Goal: Transaction & Acquisition: Book appointment/travel/reservation

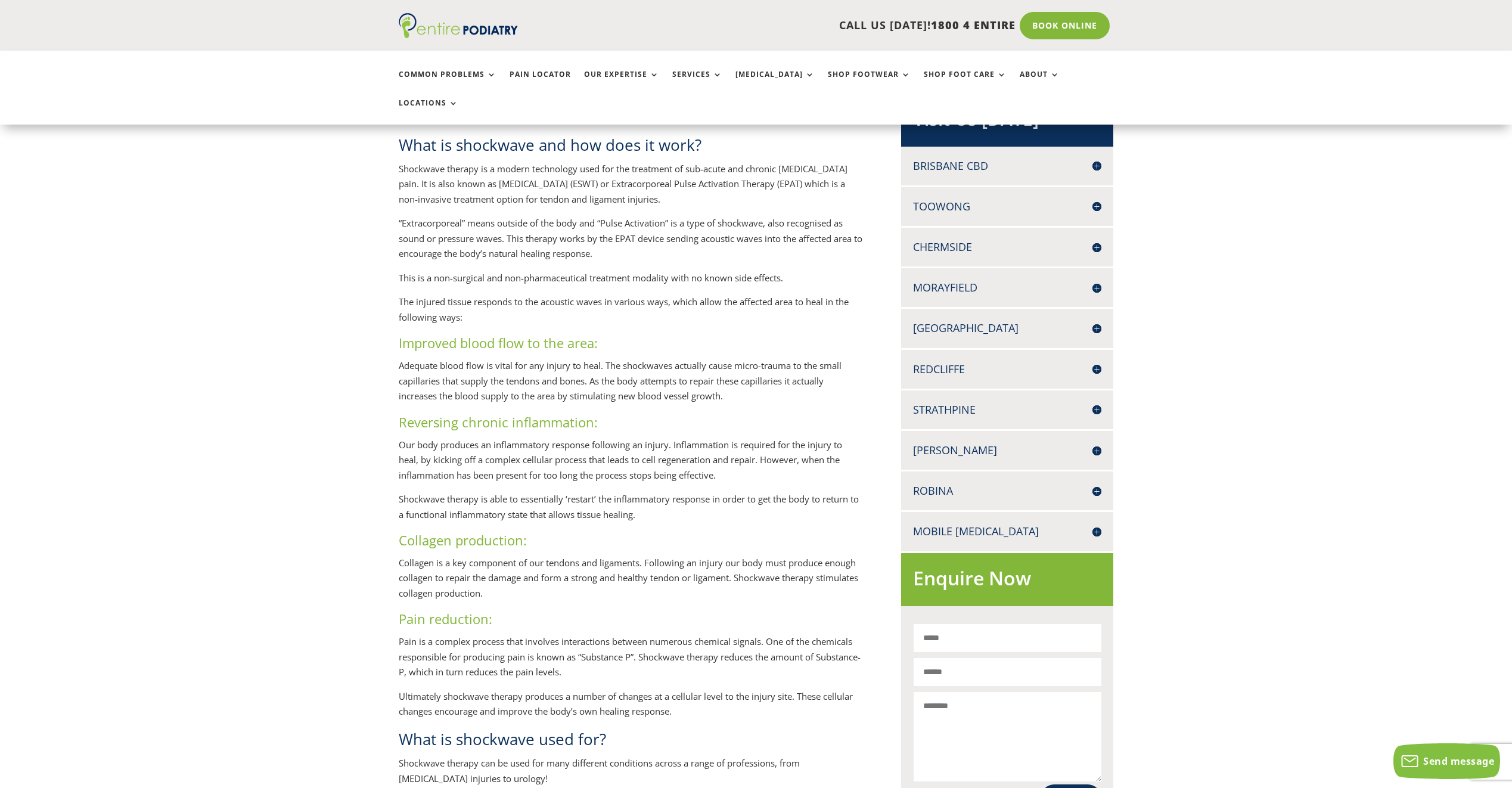
scroll to position [286, 0]
click at [1097, 323] on h4 "[GEOGRAPHIC_DATA]" at bounding box center [1007, 330] width 188 height 15
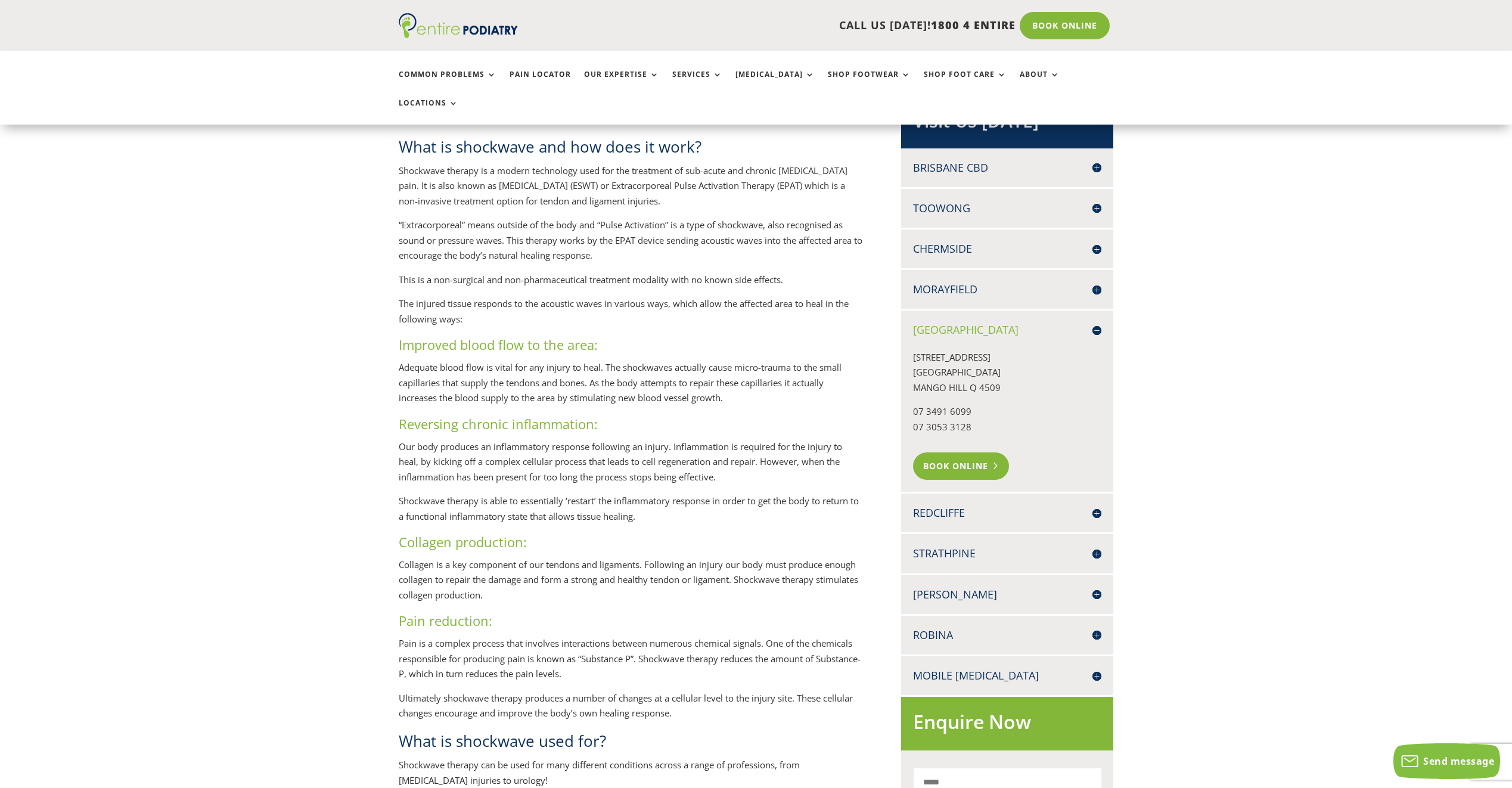
click at [971, 453] on link "Book Online" at bounding box center [961, 466] width 96 height 27
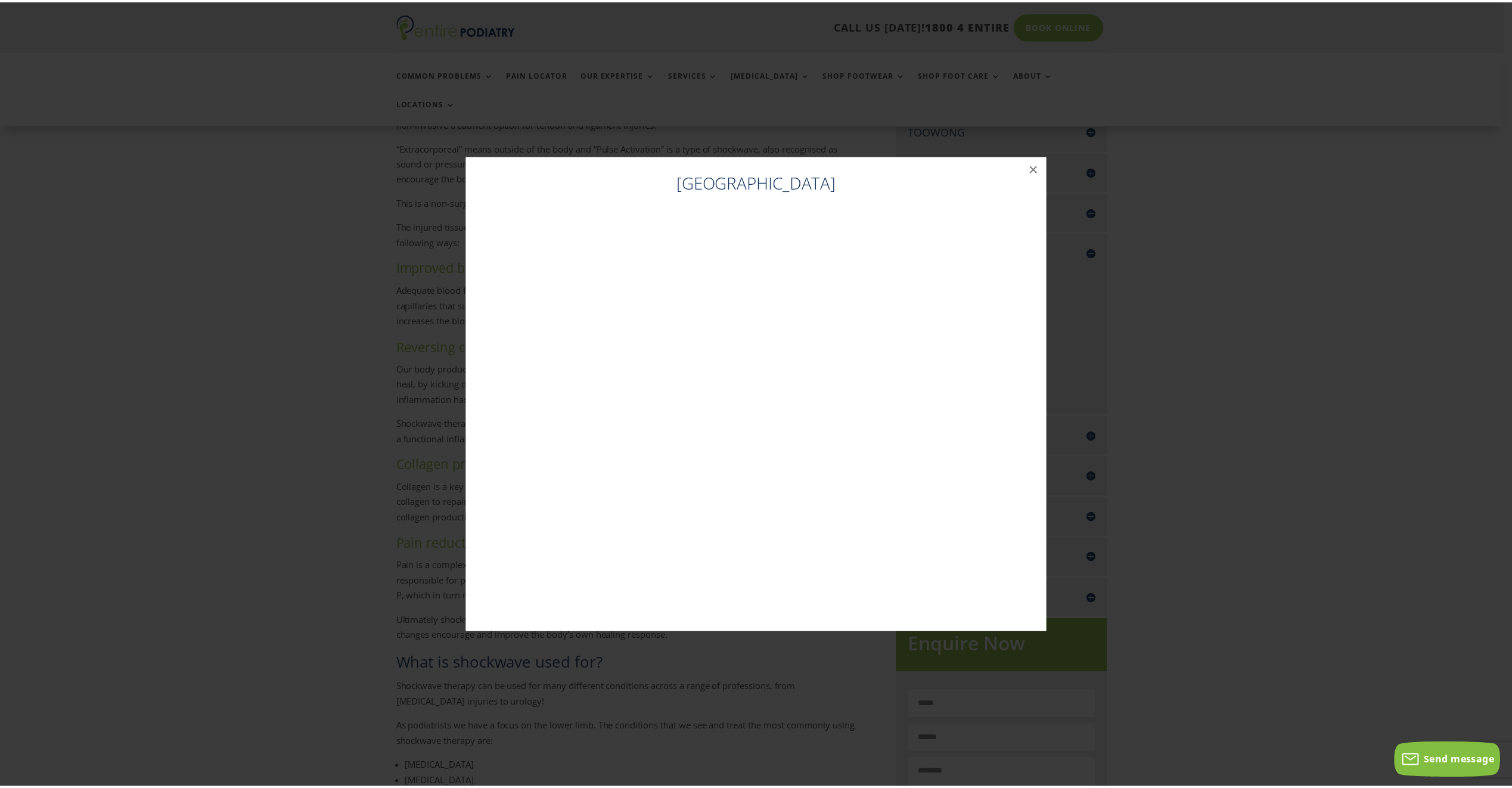
scroll to position [396, 0]
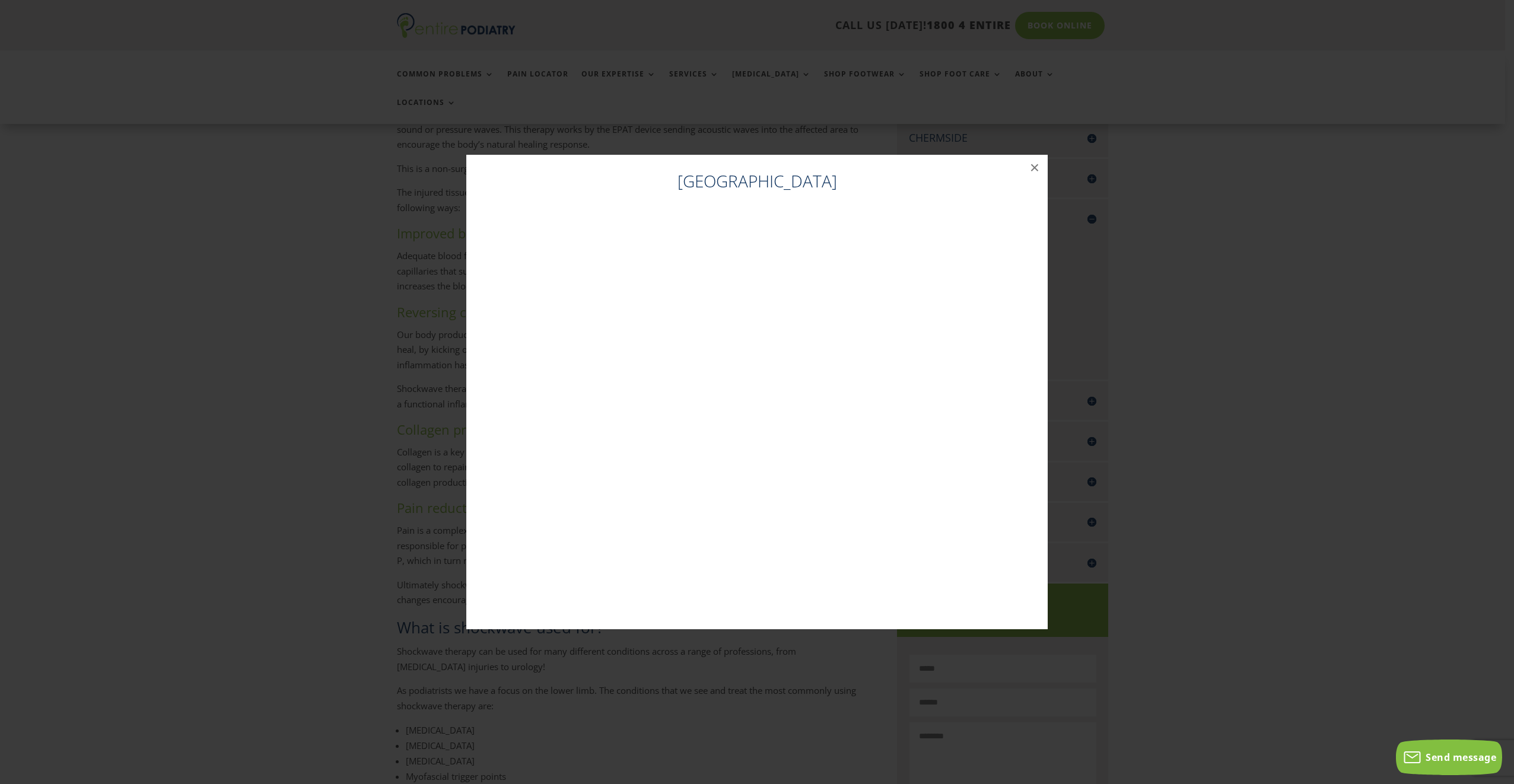
click at [1411, 227] on div "North Lakes ×" at bounding box center [756, 392] width 1504 height 499
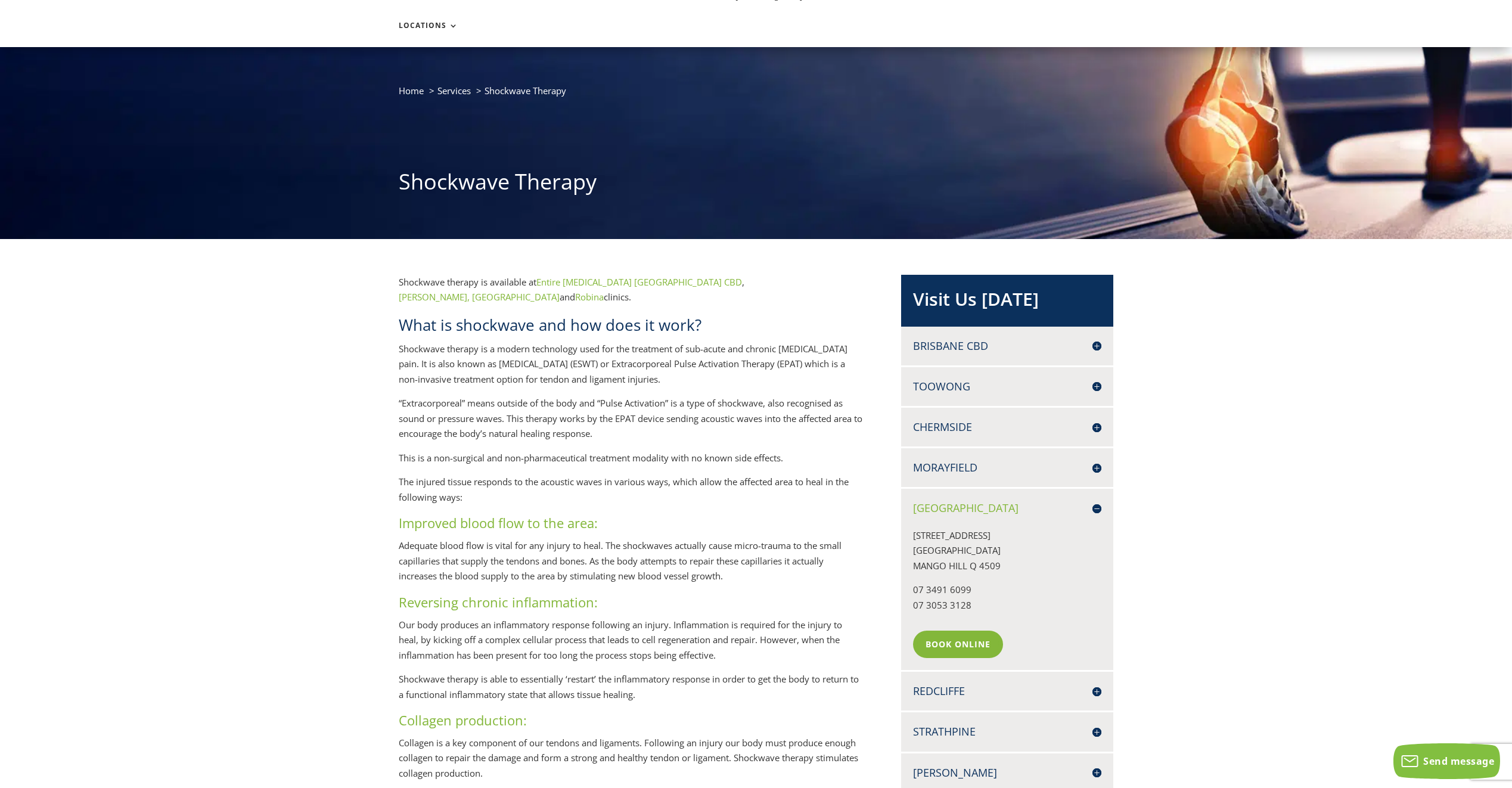
scroll to position [15, 0]
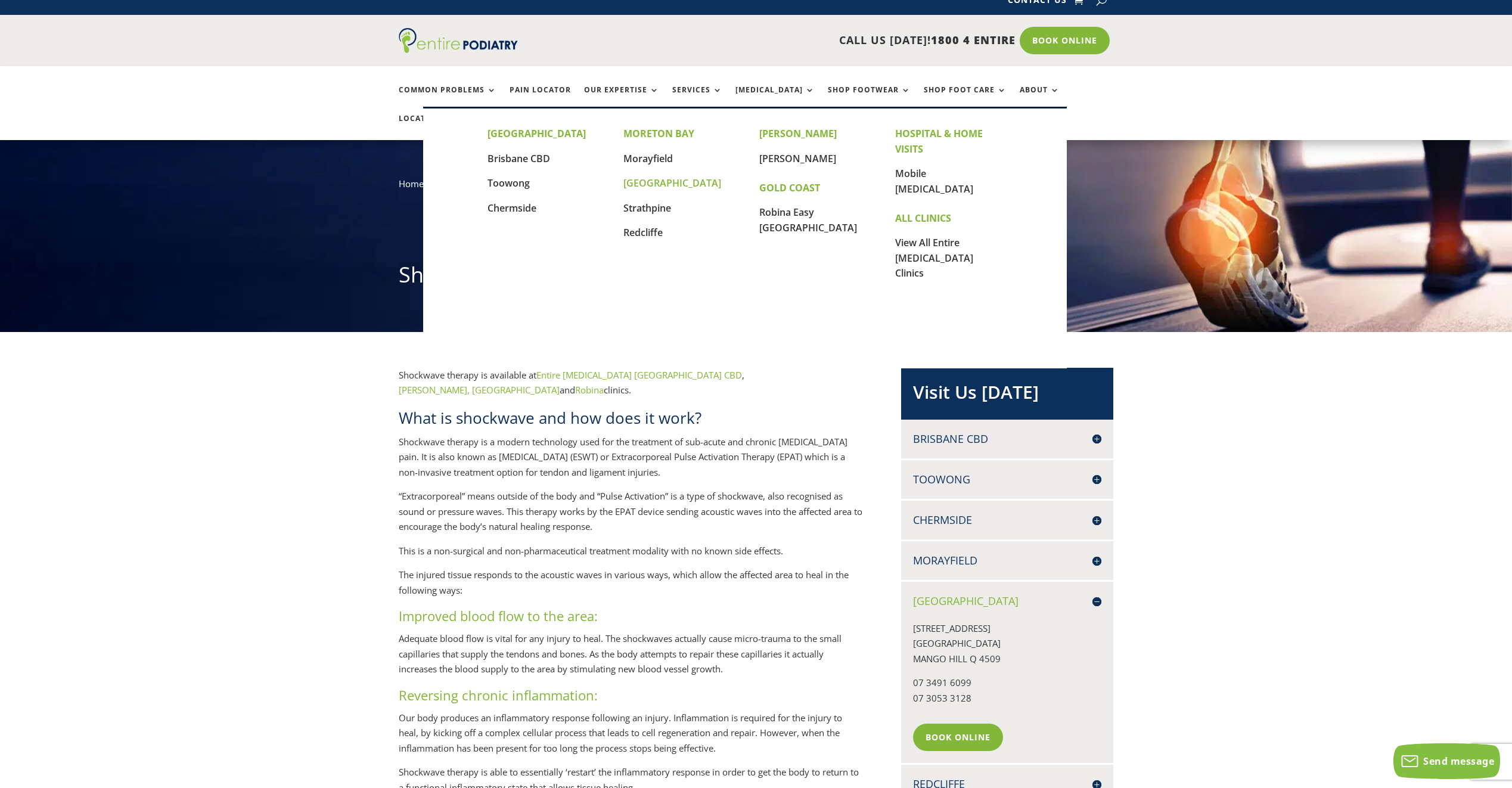
click at [666, 183] on link "[GEOGRAPHIC_DATA]" at bounding box center [672, 183] width 98 height 13
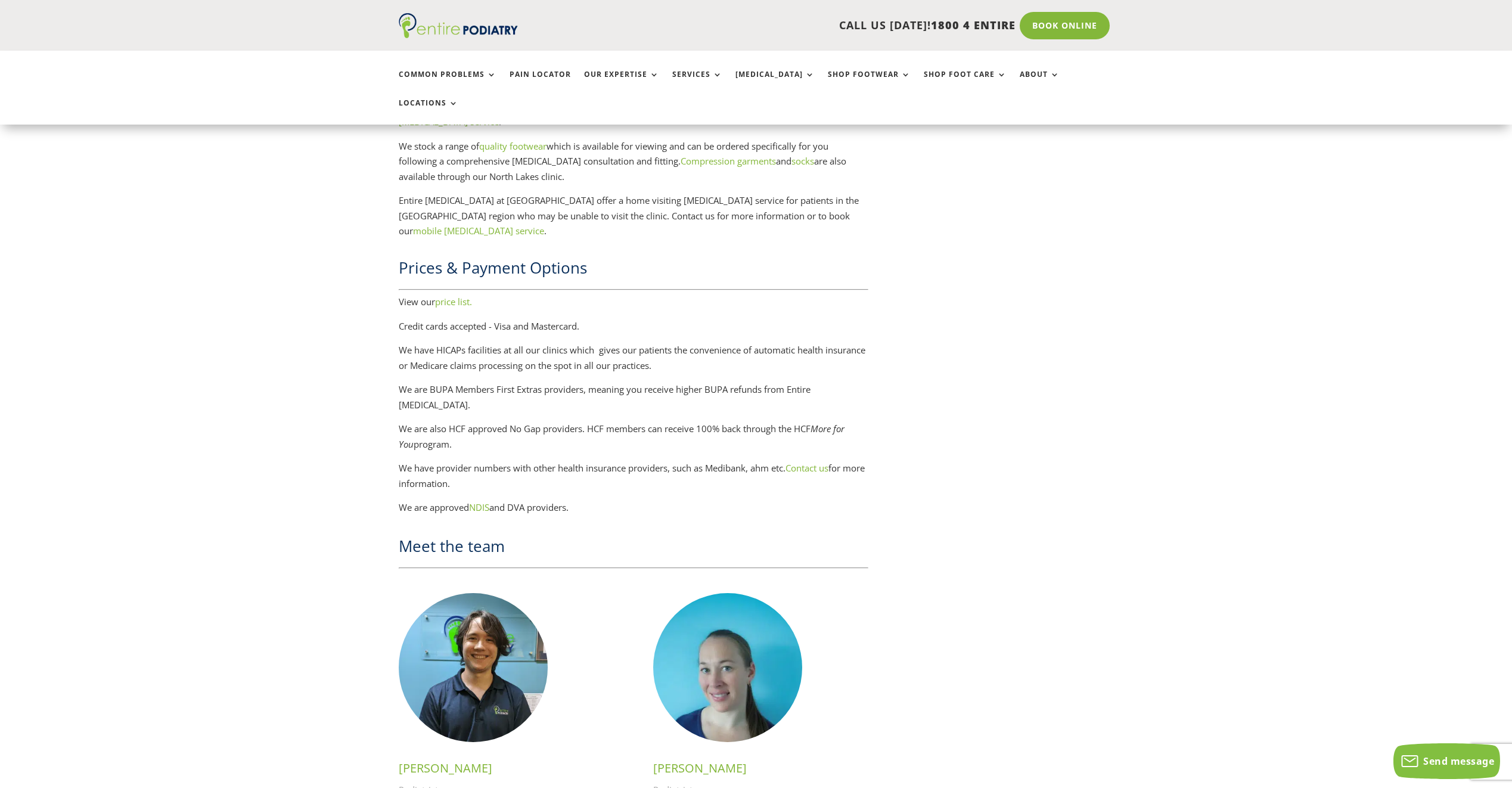
scroll to position [1955, 0]
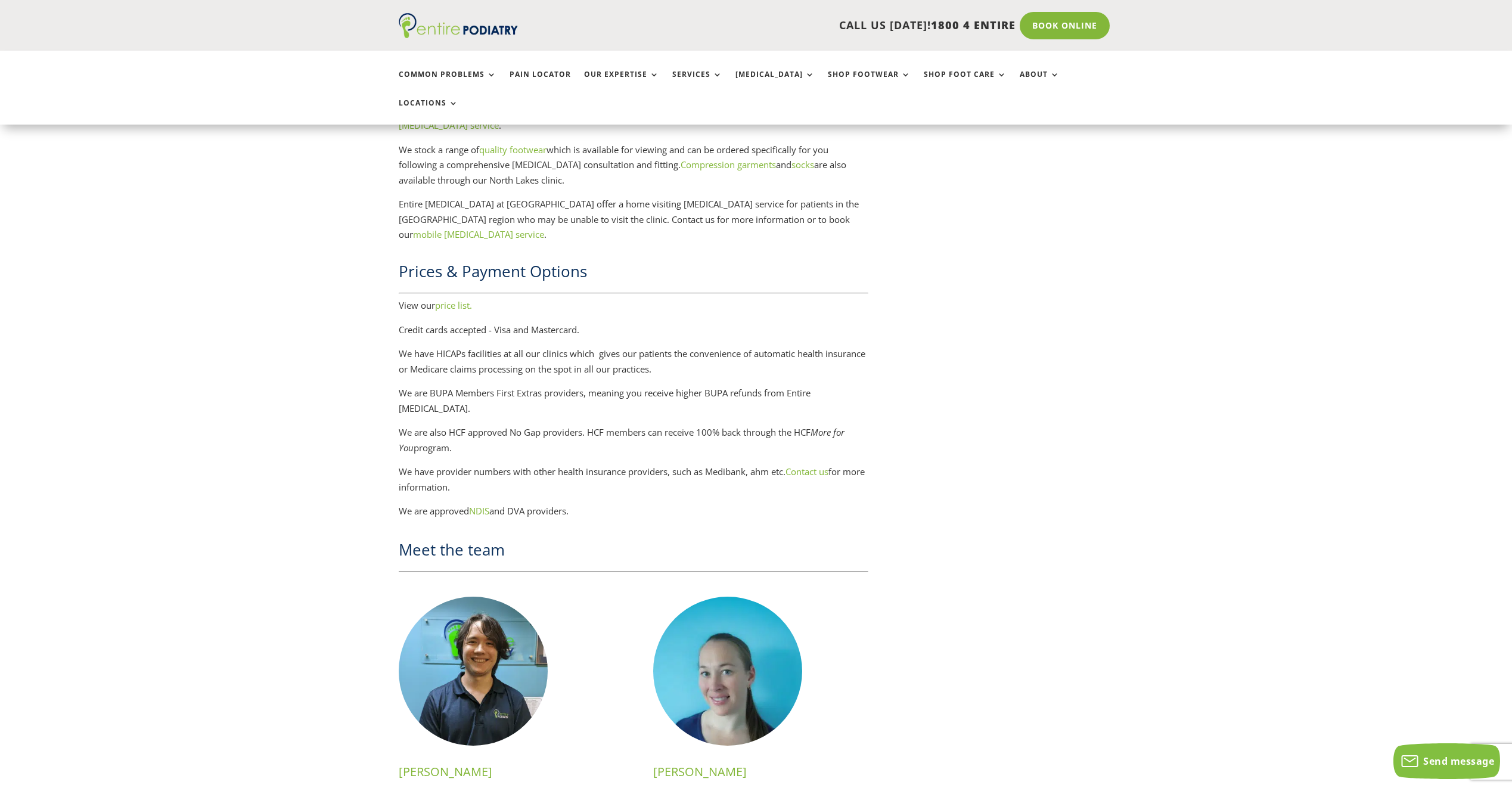
click at [457, 299] on link "price list." at bounding box center [453, 305] width 37 height 12
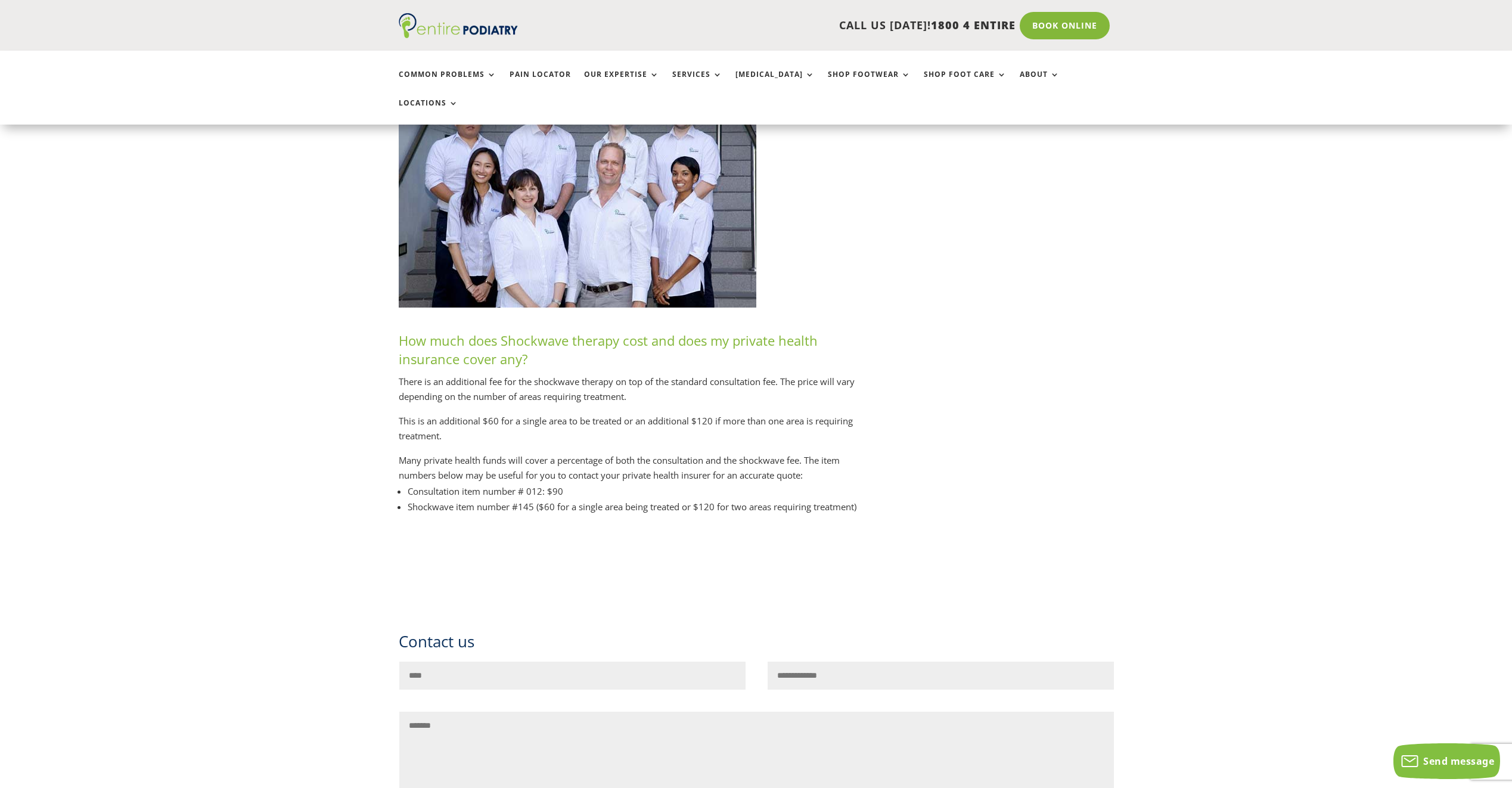
scroll to position [5341, 0]
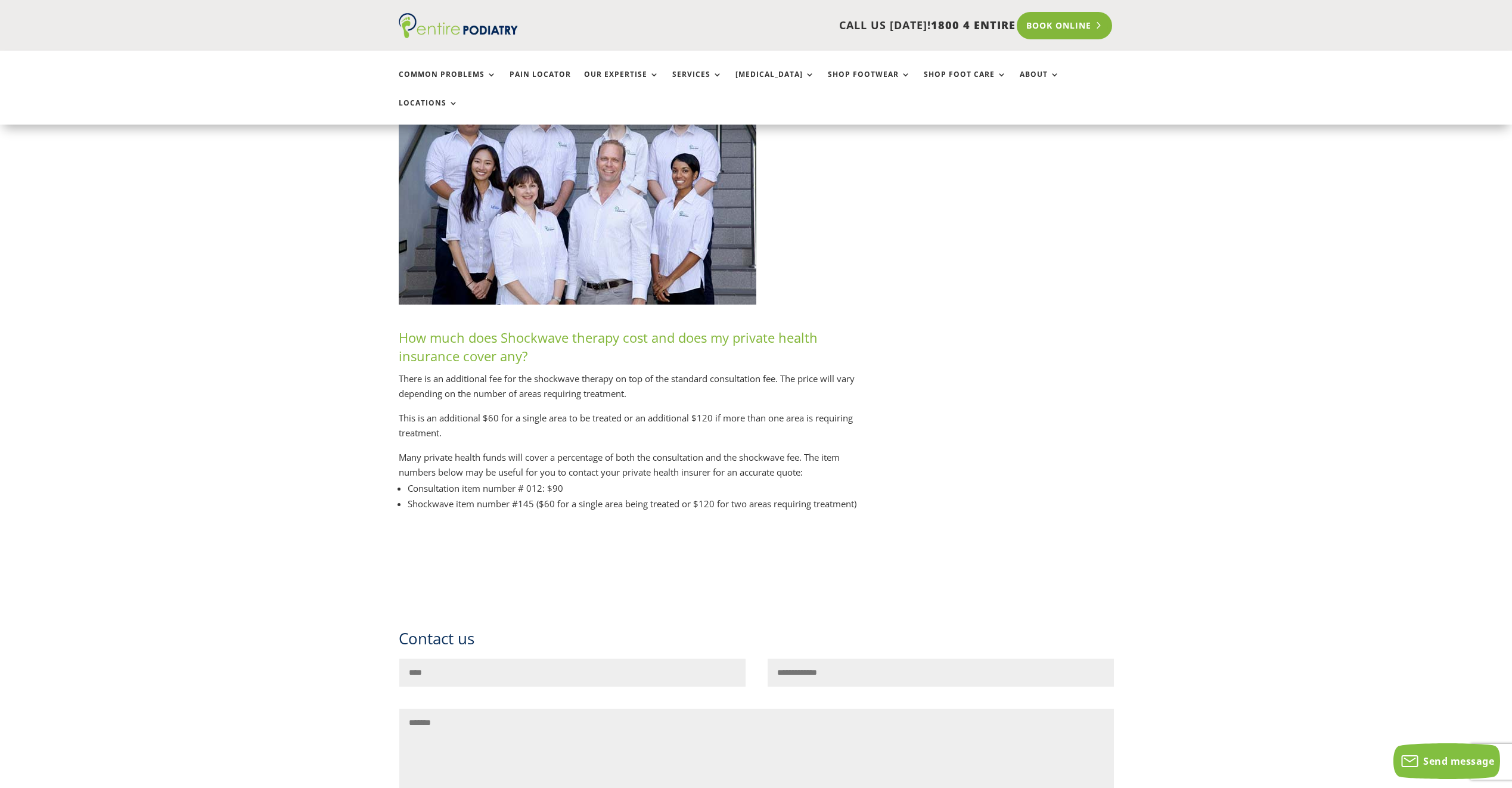
click at [1059, 35] on link "Book Online" at bounding box center [1065, 26] width 96 height 27
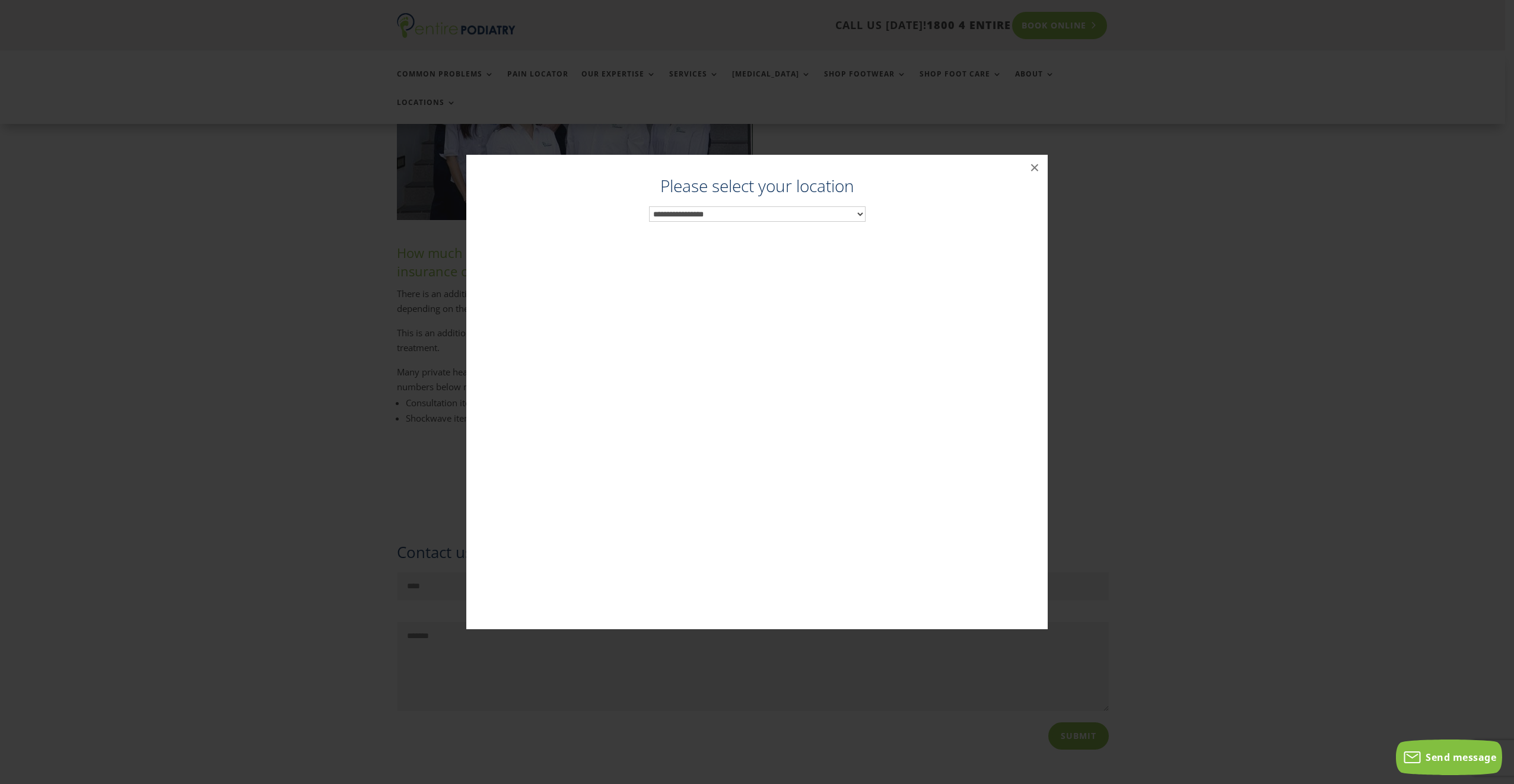
scroll to position [5424, 0]
click at [832, 215] on select "**********" at bounding box center [757, 214] width 217 height 16
click at [202, 155] on div "Podiatrist North Lakes ×" at bounding box center [756, 392] width 1504 height 499
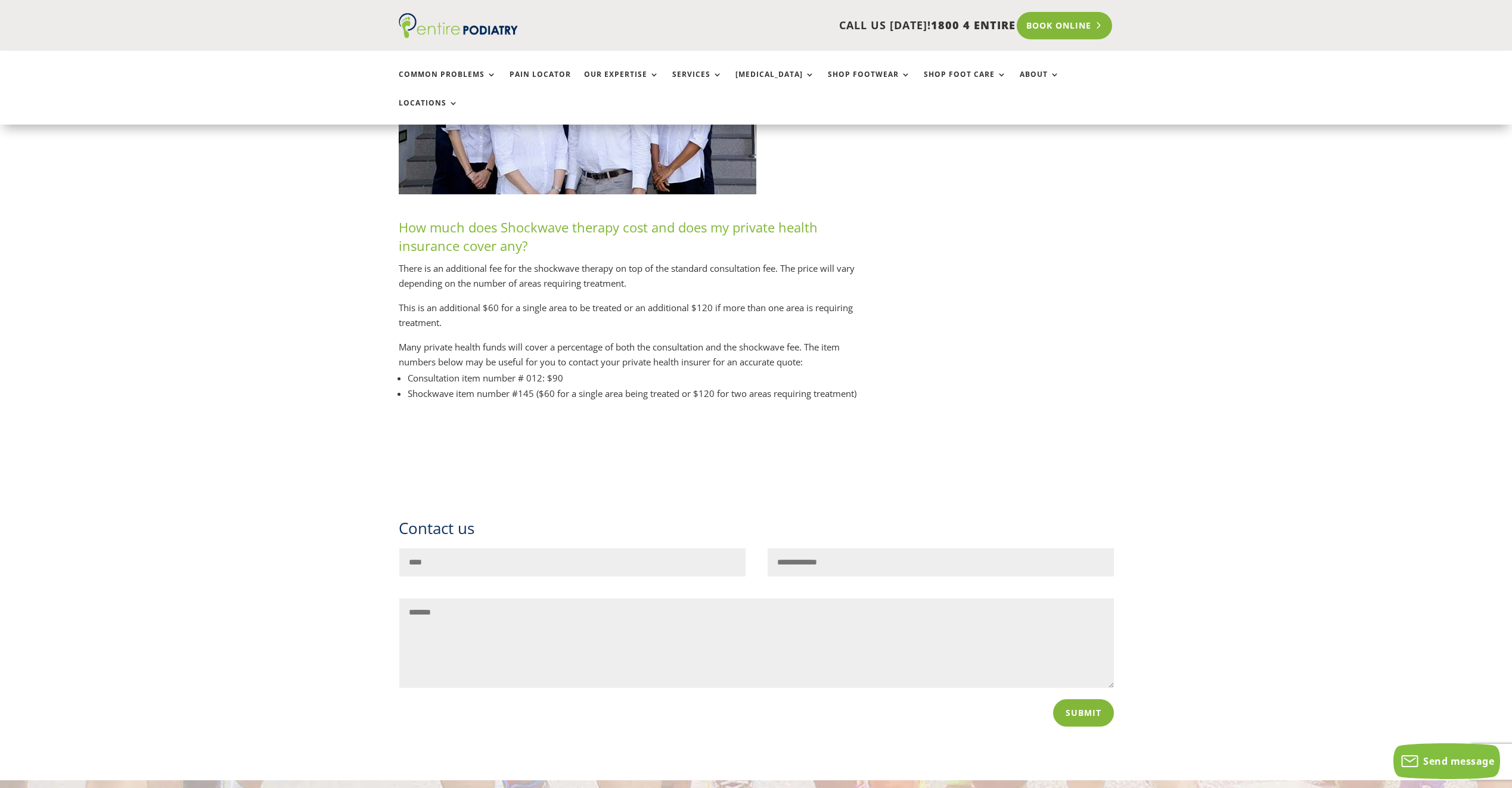
click at [1080, 27] on link "Book Online" at bounding box center [1065, 26] width 96 height 27
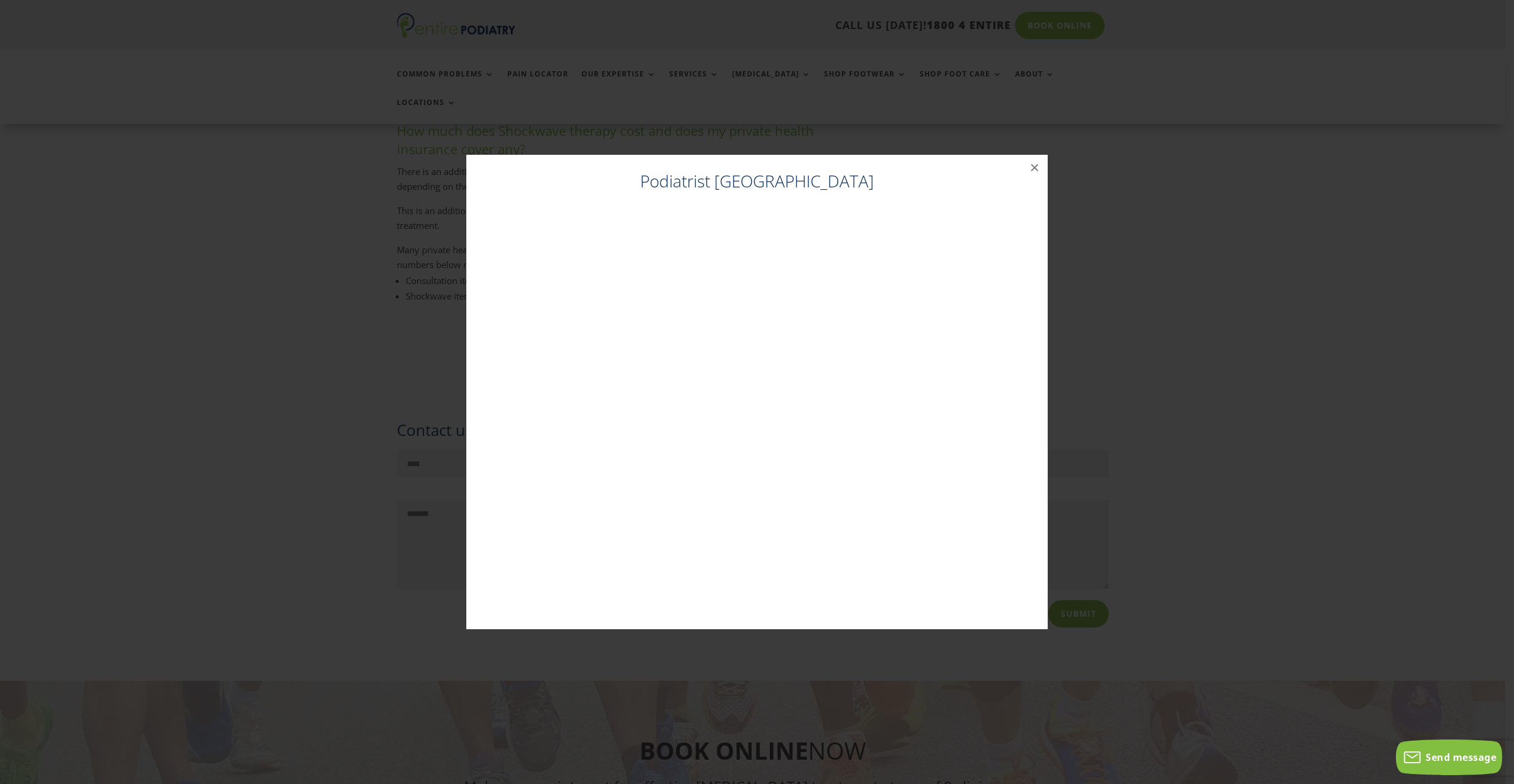
scroll to position [5534, 0]
